Goal: Find specific page/section: Find specific page/section

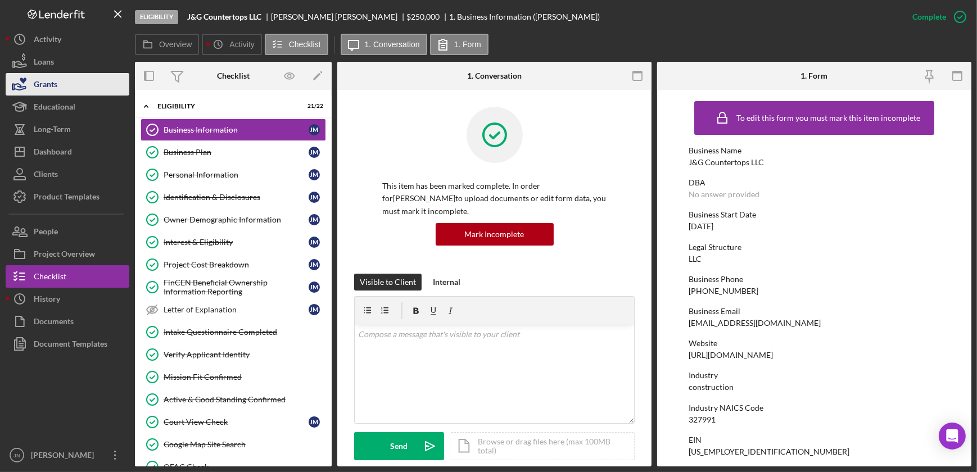
click at [61, 73] on button "Grants" at bounding box center [68, 84] width 124 height 22
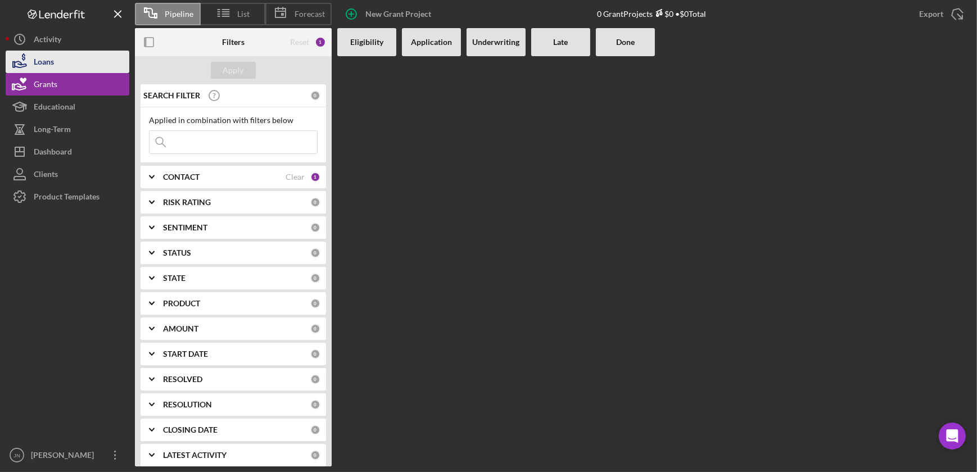
click at [64, 62] on button "Loans" at bounding box center [68, 62] width 124 height 22
